Goal: Information Seeking & Learning: Check status

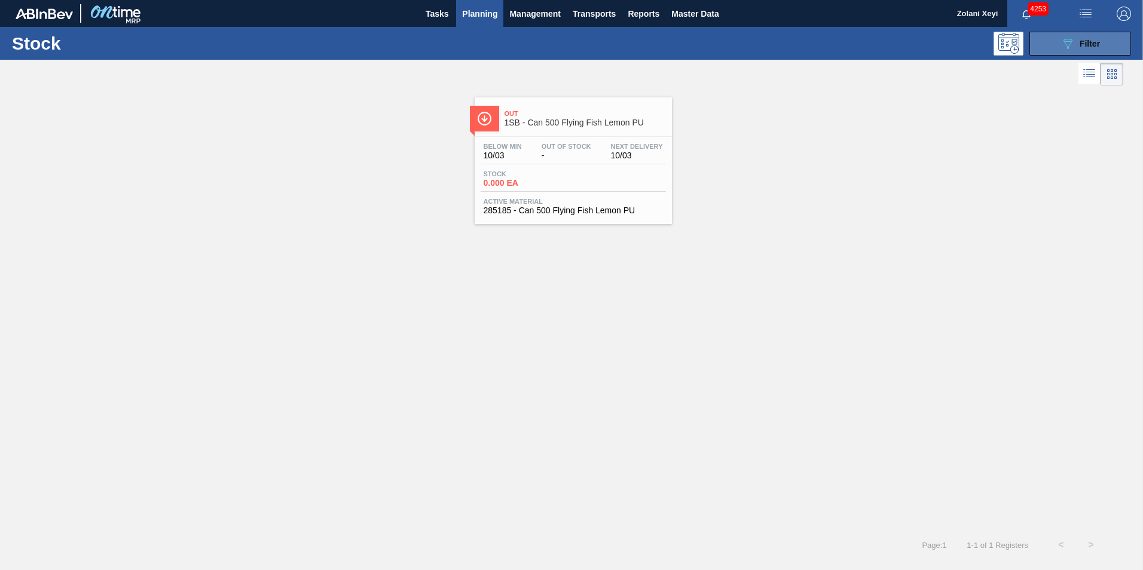
click at [1054, 39] on button "089F7B8B-B2A5-4AFE-B5C0-19BA573D28AC Filter" at bounding box center [1080, 44] width 102 height 24
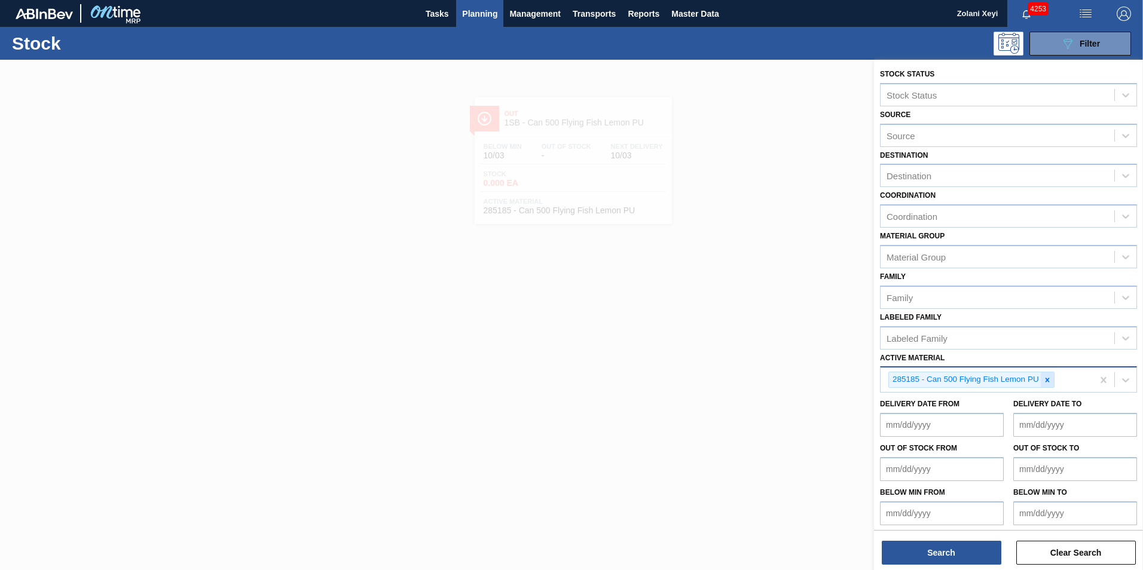
click at [1045, 378] on icon at bounding box center [1047, 380] width 8 height 8
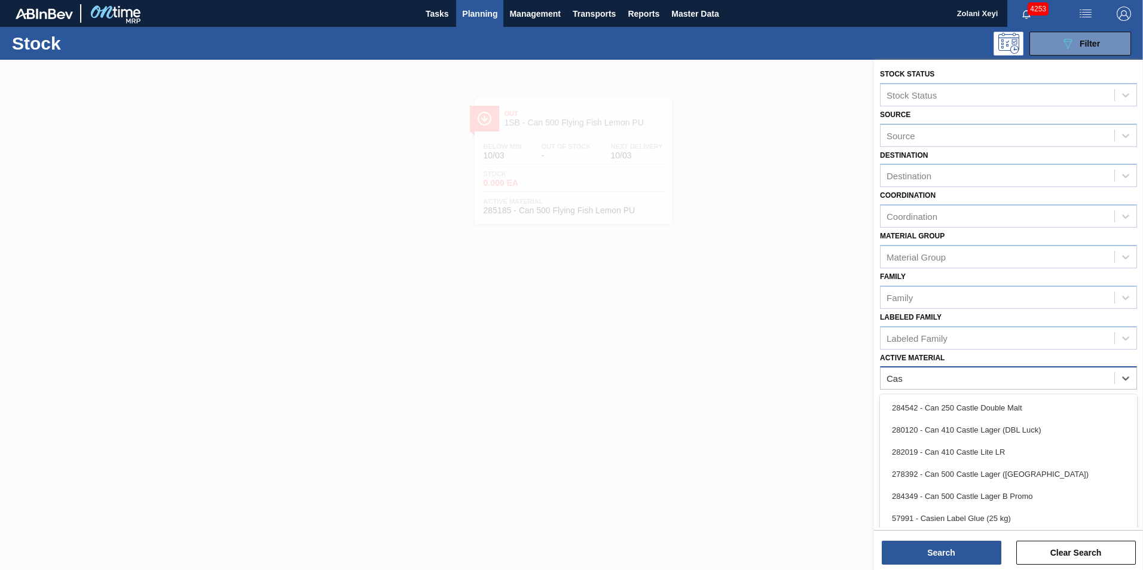
type Material "Cast"
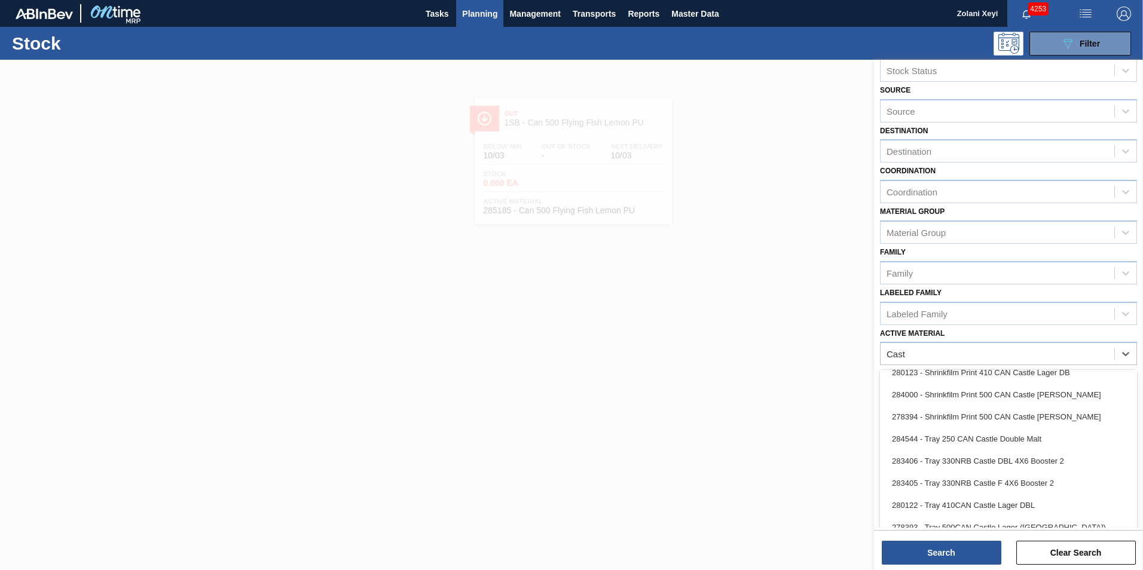
scroll to position [38, 0]
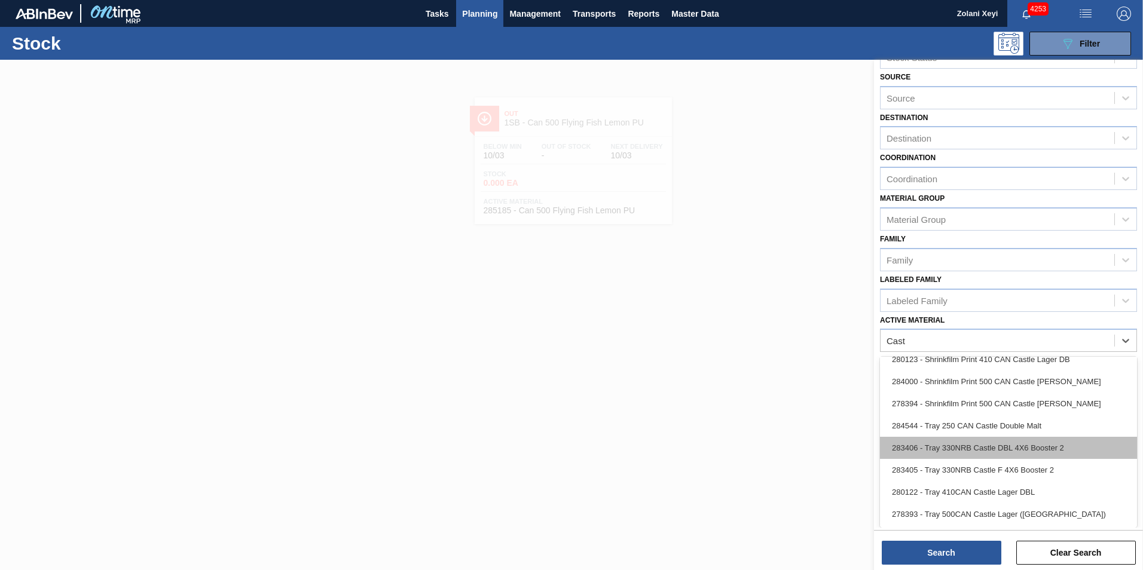
click at [988, 445] on div "283406 - Tray 330NRB Castle DBL 4X6 Booster 2" at bounding box center [1008, 448] width 257 height 22
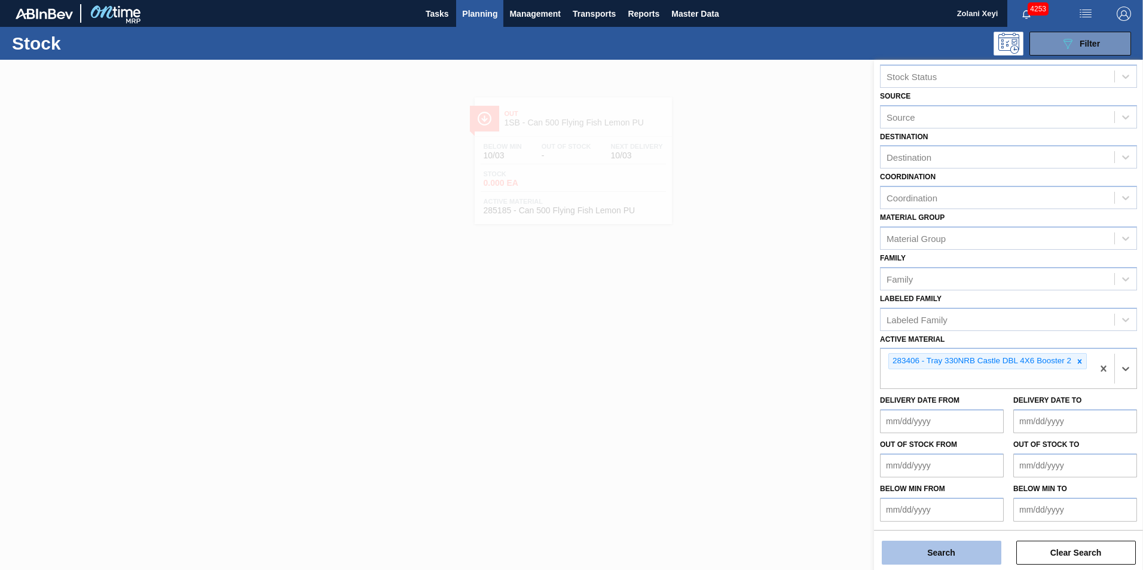
click at [958, 553] on button "Search" at bounding box center [941, 553] width 120 height 24
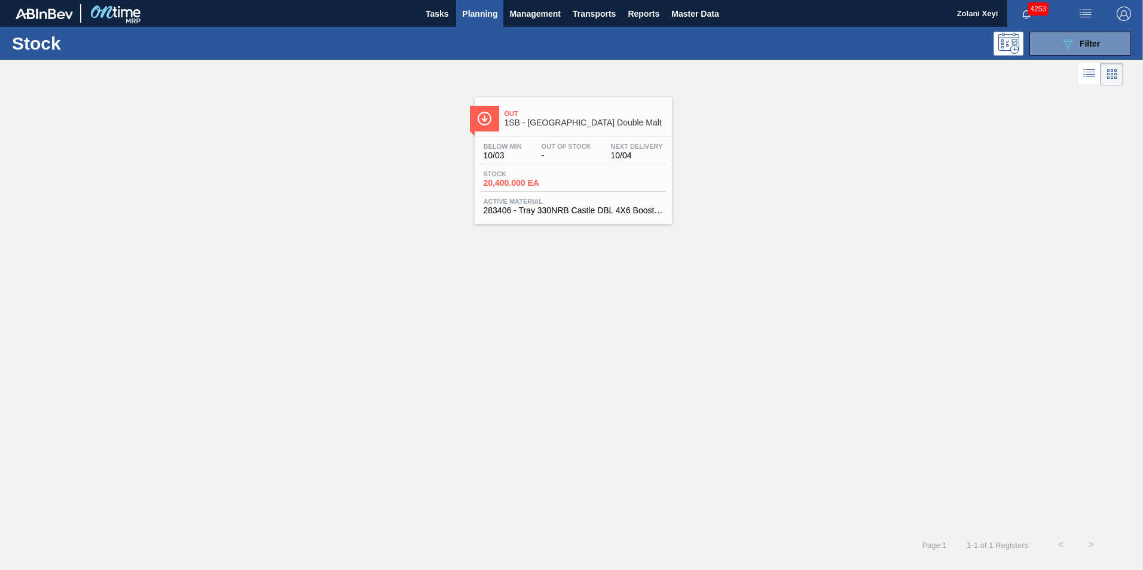
click at [587, 176] on div "Stock 20,400.000 EA" at bounding box center [572, 181] width 185 height 22
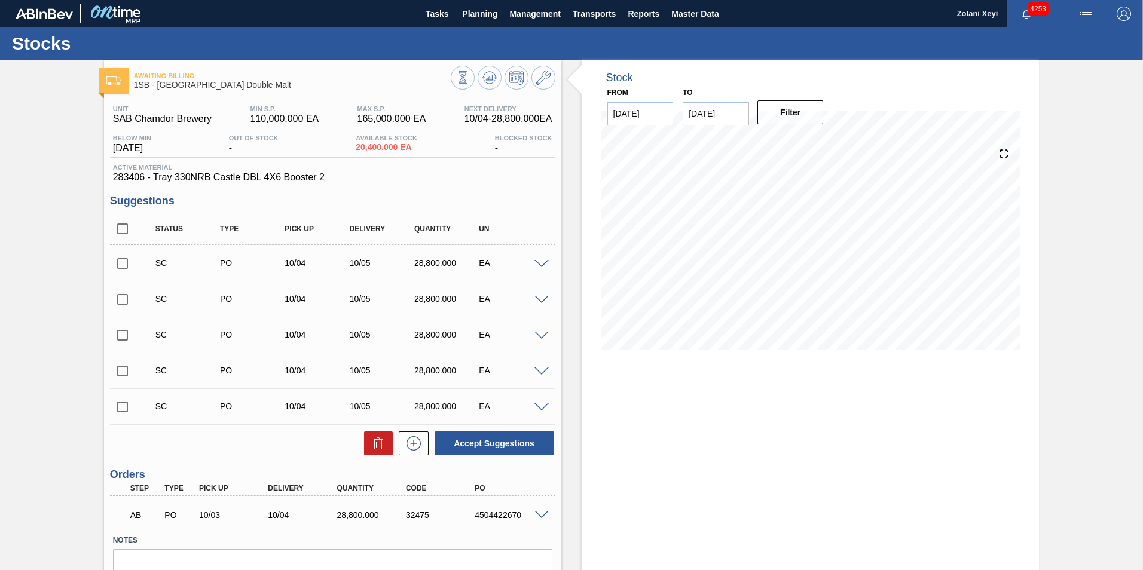
scroll to position [60, 0]
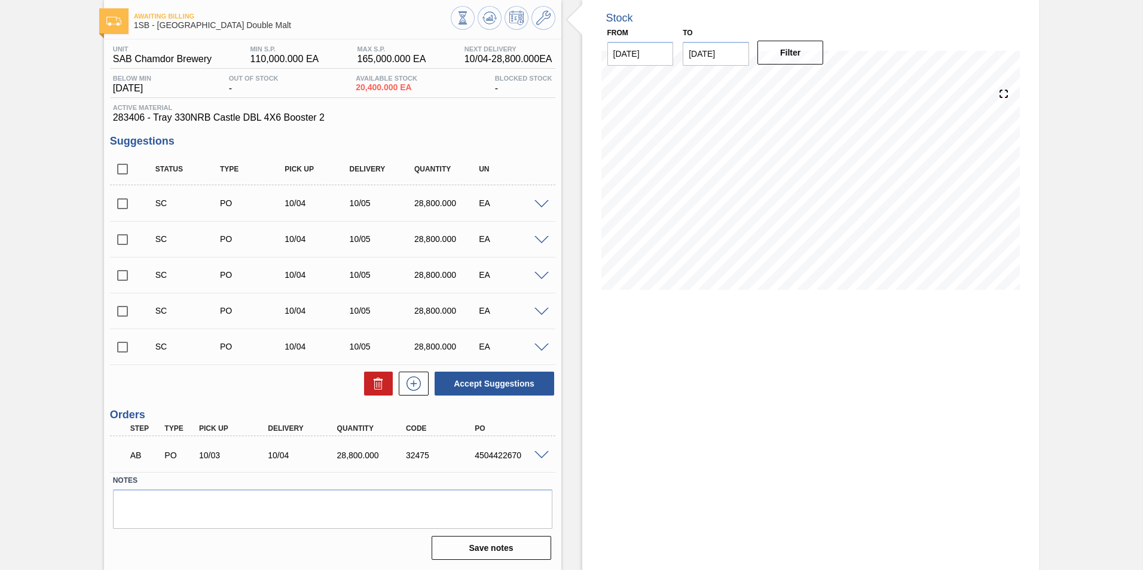
click at [541, 456] on span at bounding box center [541, 455] width 14 height 9
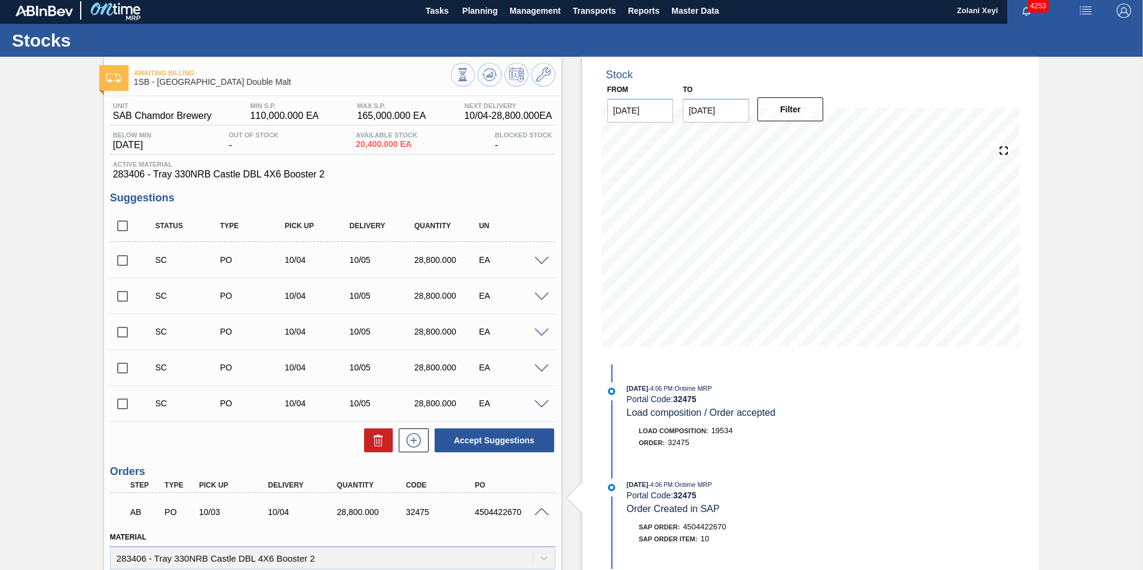
scroll to position [0, 0]
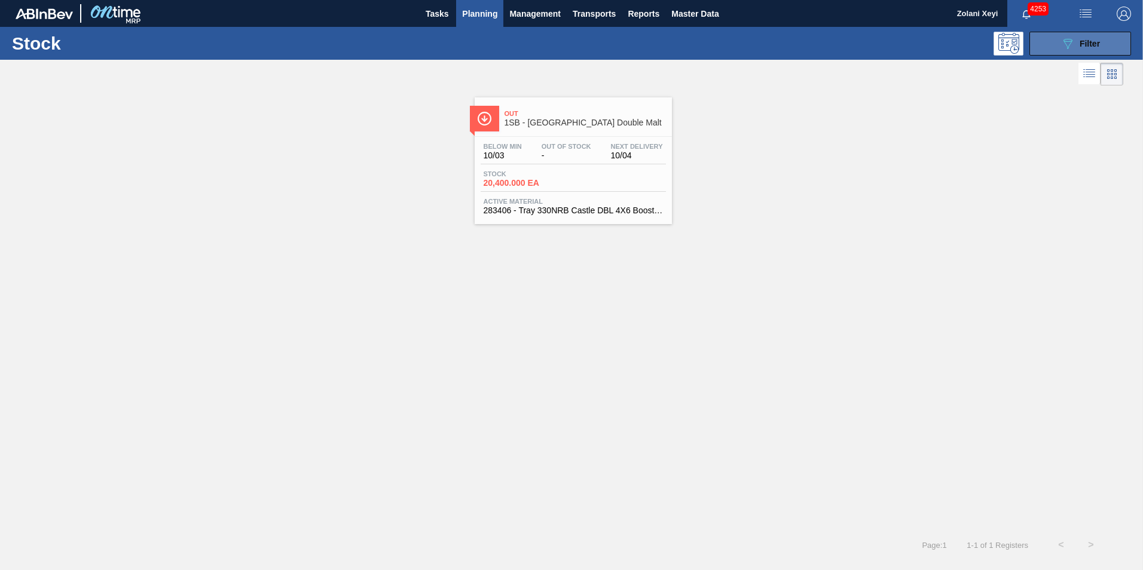
click at [1059, 42] on button "089F7B8B-B2A5-4AFE-B5C0-19BA573D28AC Filter" at bounding box center [1080, 44] width 102 height 24
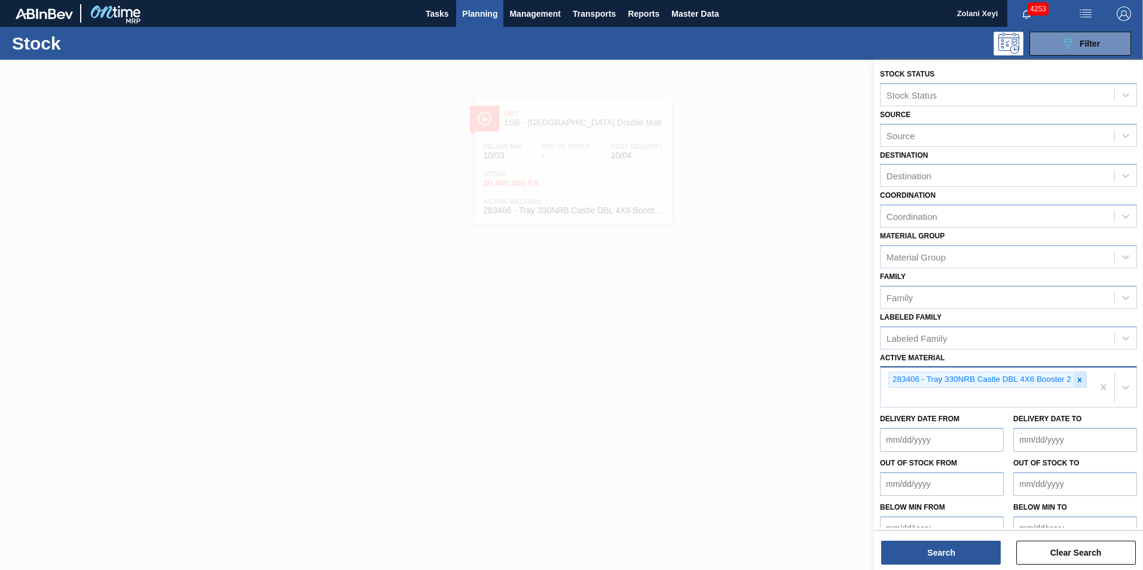
click at [1077, 381] on icon at bounding box center [1079, 380] width 4 height 4
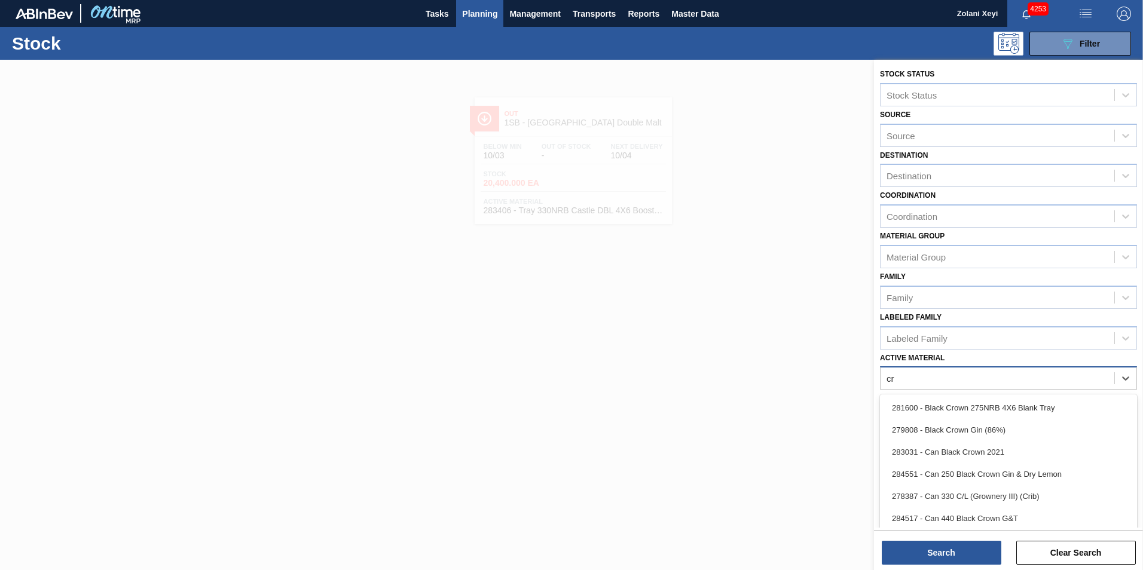
type Material "c"
type Material "ruby"
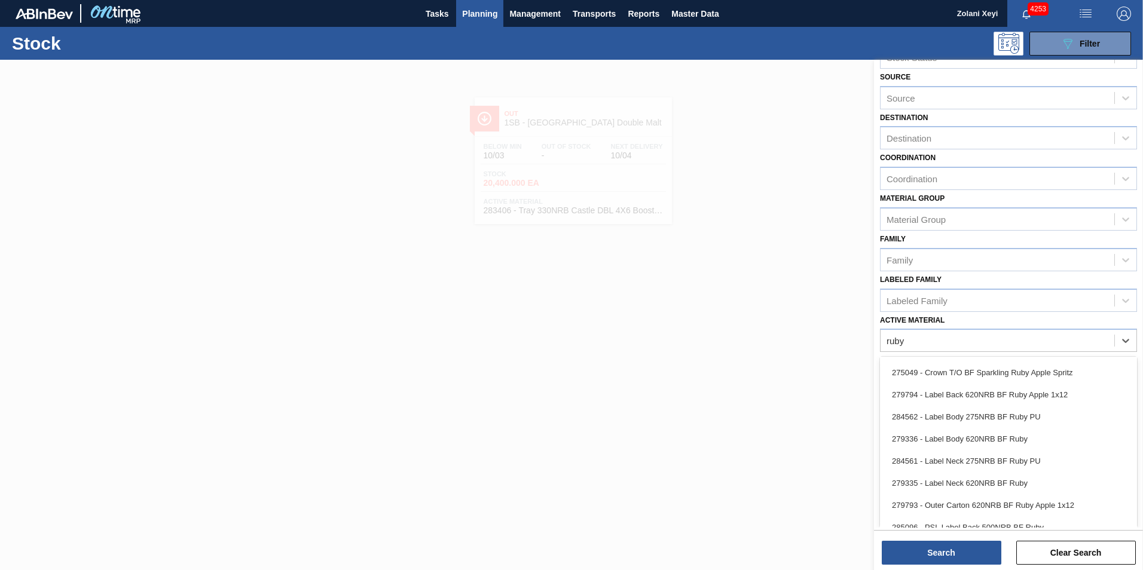
scroll to position [44, 0]
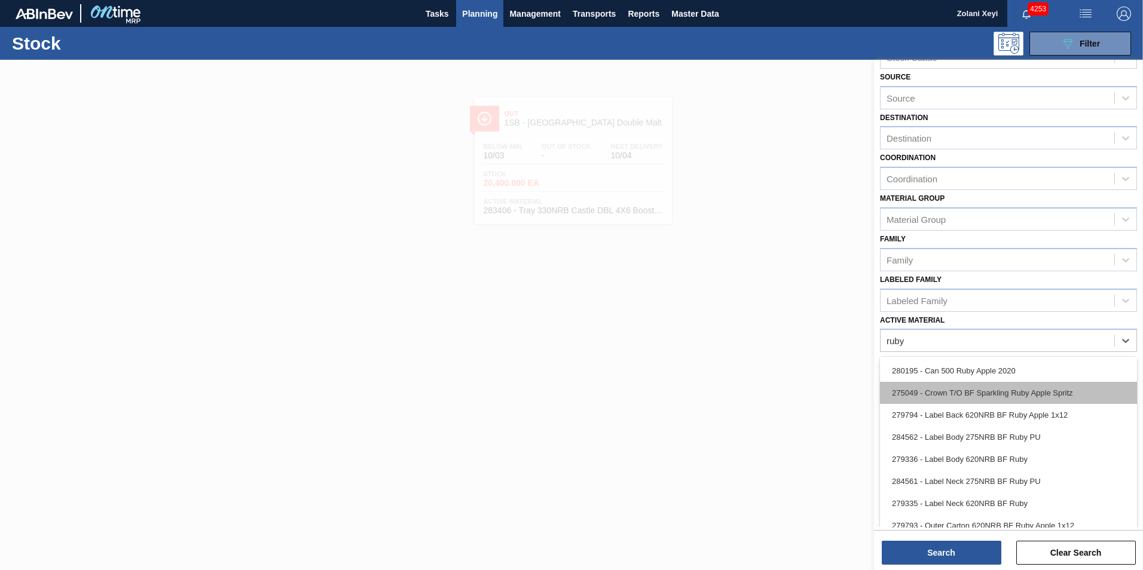
click at [1021, 391] on div "275049 - Crown T/O BF Sparkling Ruby Apple Spritz" at bounding box center [1008, 393] width 257 height 22
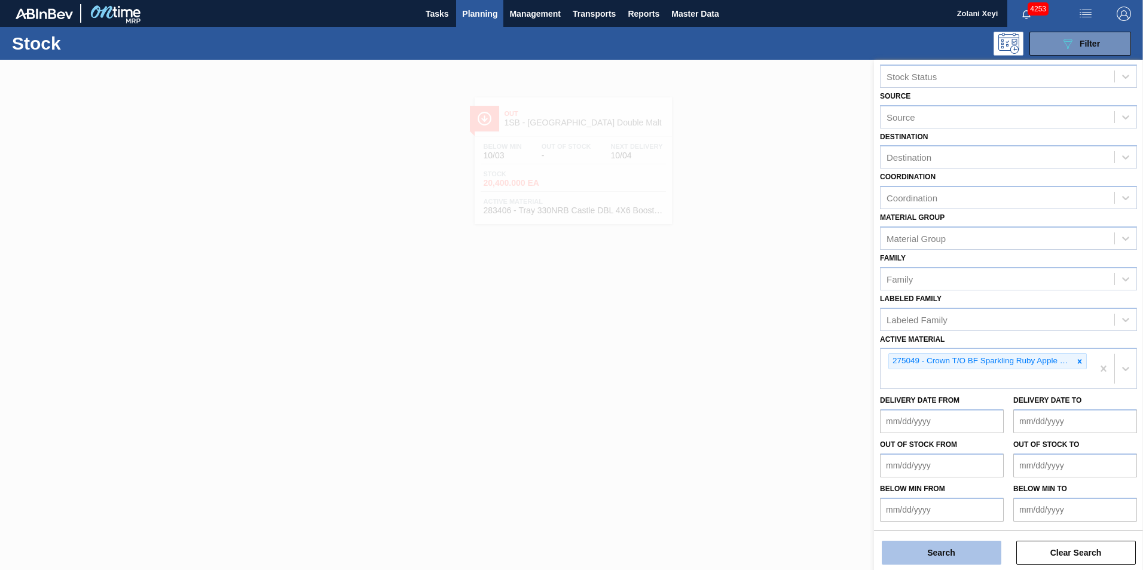
click at [963, 552] on button "Search" at bounding box center [941, 553] width 120 height 24
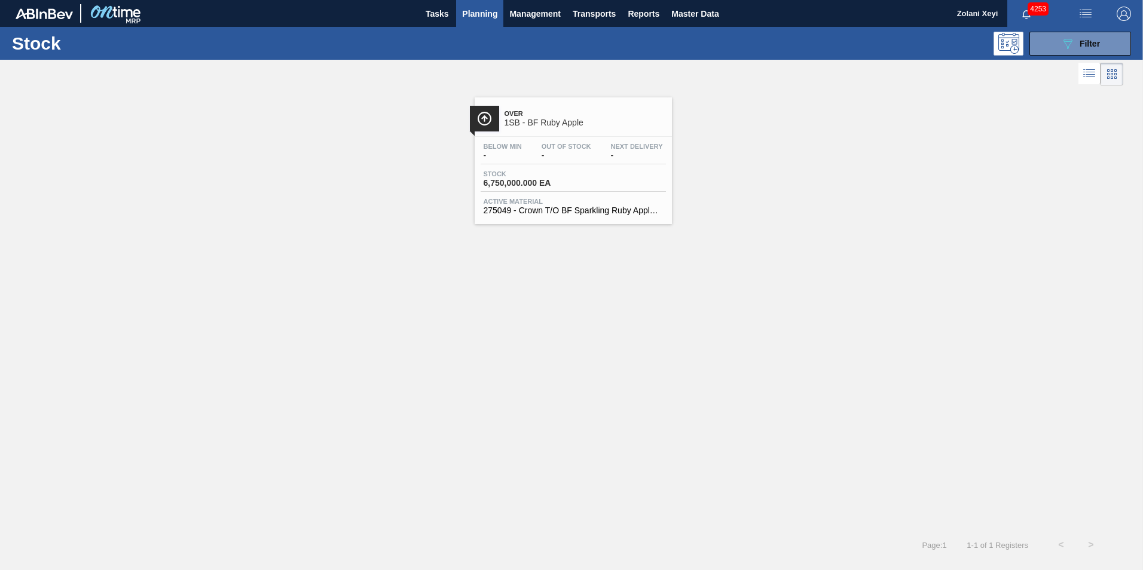
click at [605, 175] on div "Stock 6,750,000.000 EA" at bounding box center [572, 181] width 185 height 22
